Goal: Find specific page/section: Find specific page/section

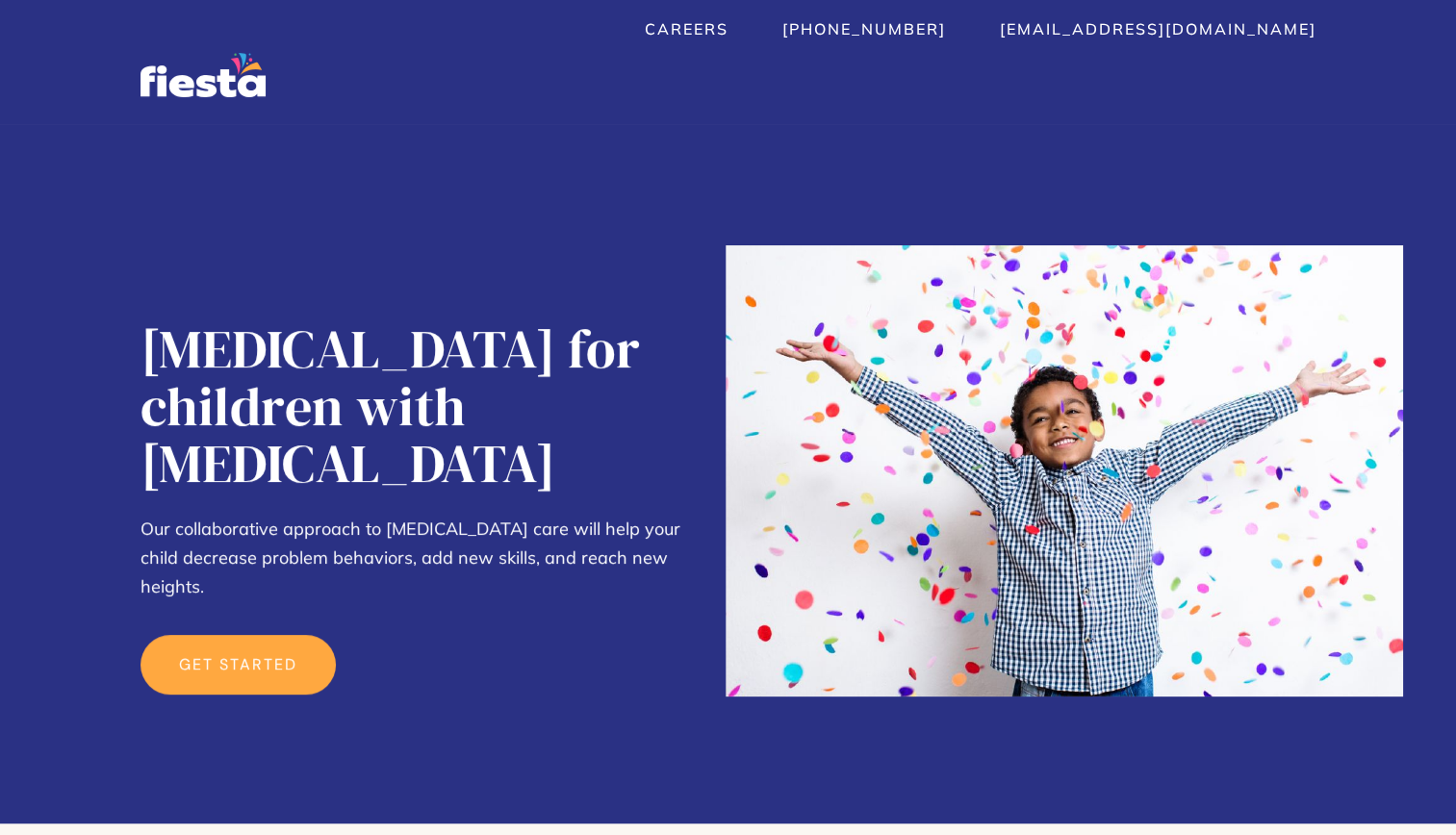
click at [233, 635] on link "get started" at bounding box center [238, 665] width 195 height 60
